Goal: Information Seeking & Learning: Learn about a topic

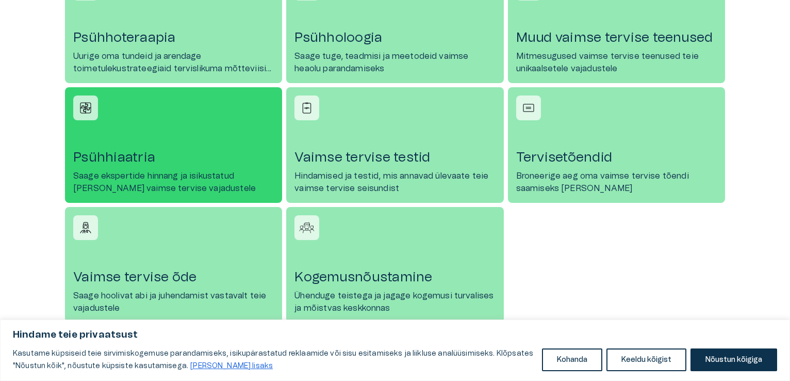
click at [178, 174] on p "Saage ekspertide hinnang ja isikustatud [PERSON_NAME] vaimse tervise vajadustele" at bounding box center [173, 182] width 201 height 25
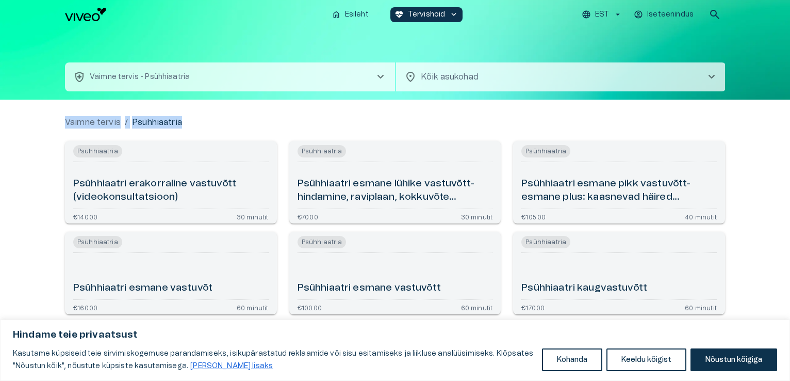
drag, startPoint x: 788, startPoint y: 68, endPoint x: 792, endPoint y: 111, distance: 43.0
click at [790, 111] on html "Hindame teie privaatsust Kasutame küpsiseid teie sirvimiskogemuse parandamiseks…" at bounding box center [395, 190] width 790 height 381
click at [758, 80] on div "health_and_safety Vaimne tervis - Psühhiaatria chevron_right location_on Kõik a…" at bounding box center [395, 64] width 790 height 71
drag, startPoint x: 789, startPoint y: 95, endPoint x: 792, endPoint y: 127, distance: 32.1
click at [790, 127] on html "Hindame teie privaatsust Kasutame küpsiseid teie sirvimiskogemuse parandamiseks…" at bounding box center [395, 190] width 790 height 381
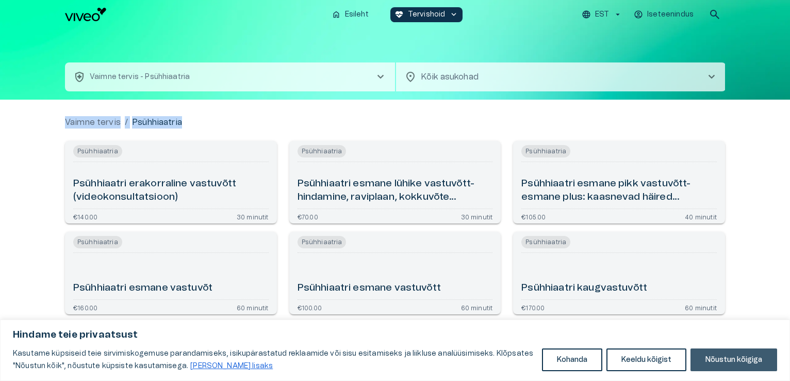
click at [733, 360] on button "Nõustun kõigiga" at bounding box center [734, 359] width 87 height 23
